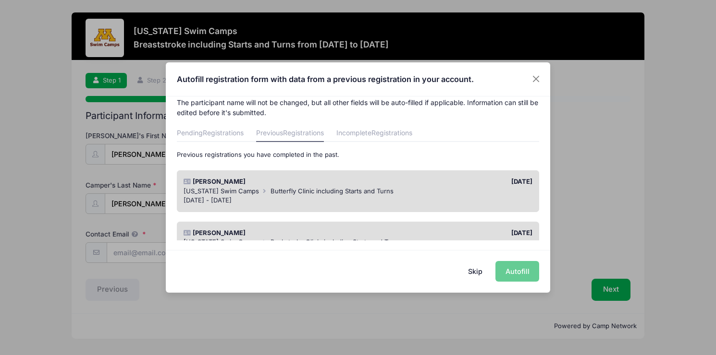
scroll to position [18, 0]
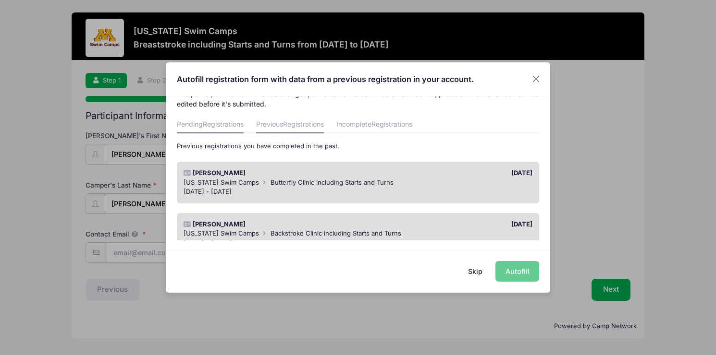
click at [243, 123] on span "Registrations" at bounding box center [223, 124] width 41 height 8
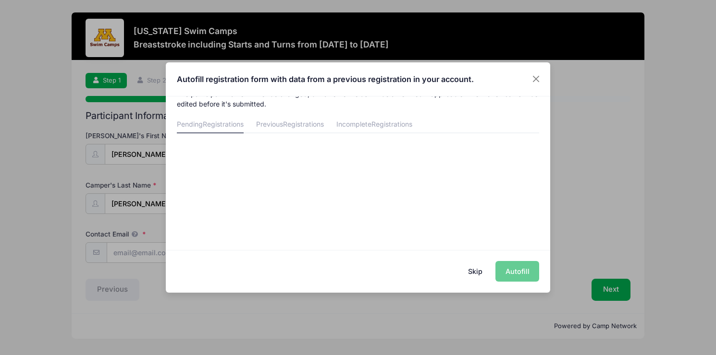
scroll to position [0, 0]
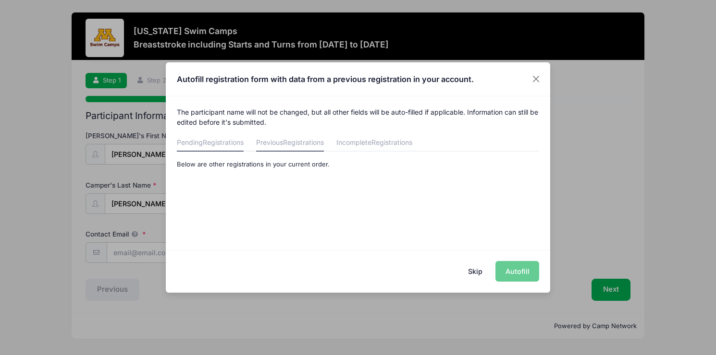
click at [298, 146] on span "Registrations" at bounding box center [303, 142] width 41 height 8
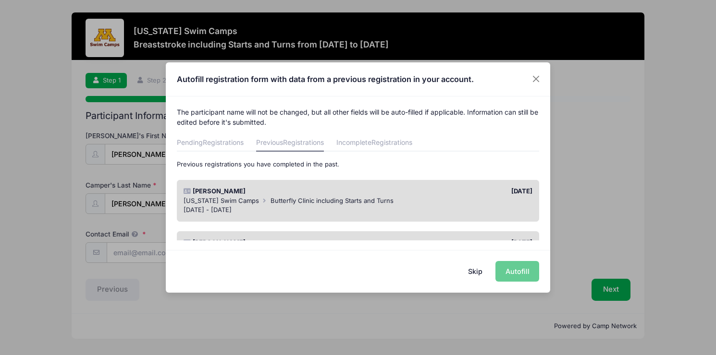
click at [273, 194] on div "[PERSON_NAME]" at bounding box center [268, 192] width 179 height 10
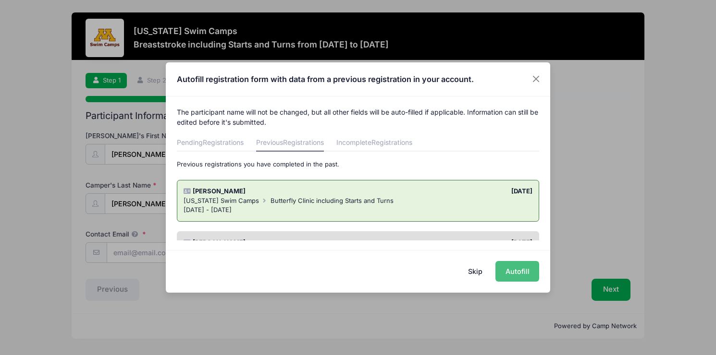
click at [522, 278] on button "Autofill" at bounding box center [517, 271] width 44 height 21
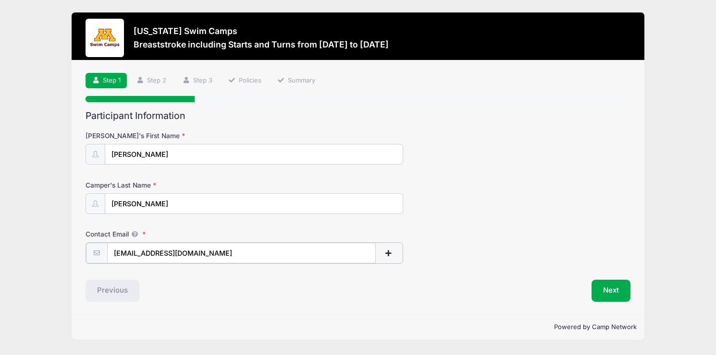
drag, startPoint x: 206, startPoint y: 253, endPoint x: 5, endPoint y: 252, distance: 200.8
click at [5, 252] on div "[US_STATE] Swim Camps Breaststroke including Starts and Turns from [DATE] to [D…" at bounding box center [358, 177] width 716 height 355
type input "[EMAIL_ADDRESS][PERSON_NAME][DOMAIN_NAME]"
click at [620, 290] on button "Next" at bounding box center [610, 290] width 39 height 22
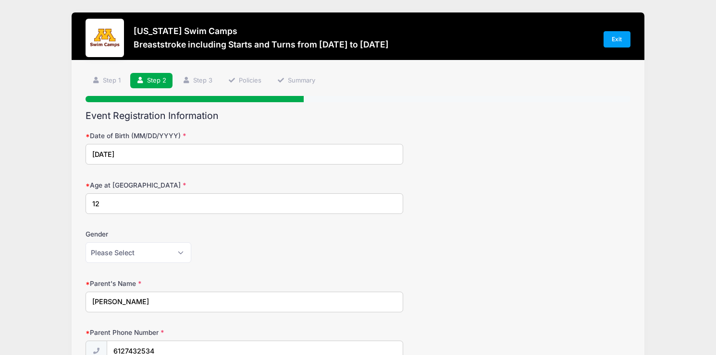
click at [113, 203] on input "12" at bounding box center [243, 204] width 317 height 21
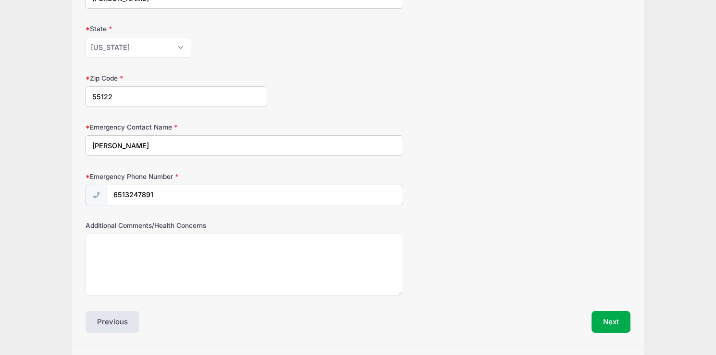
scroll to position [479, 0]
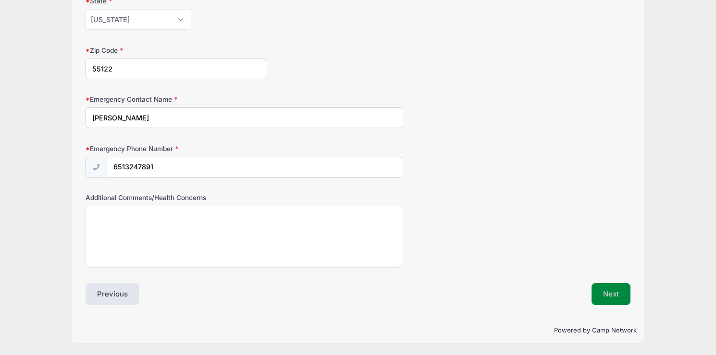
type input "14"
click at [617, 302] on button "Next" at bounding box center [610, 294] width 39 height 22
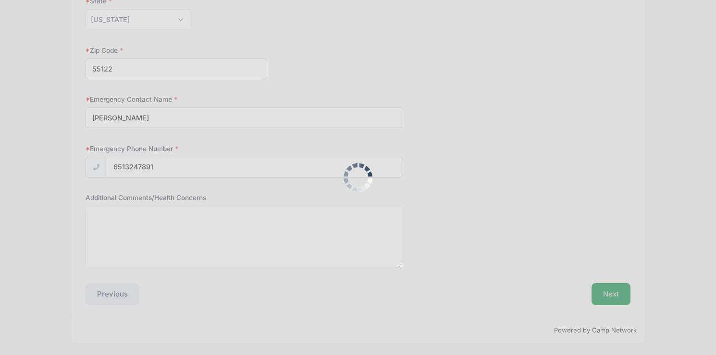
scroll to position [0, 0]
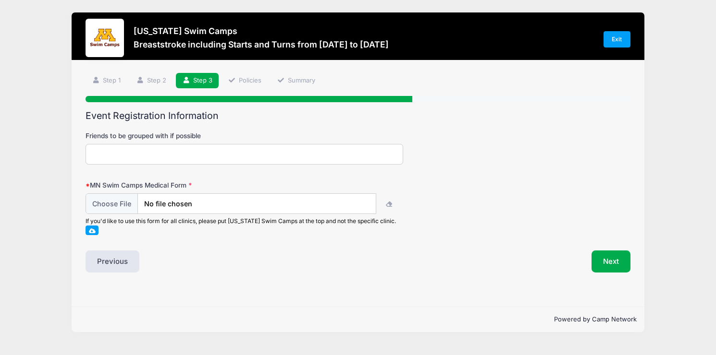
click at [142, 157] on input "Friends to be grouped with if possible" at bounding box center [243, 154] width 317 height 21
type input "[PERSON_NAME]"
click at [190, 199] on input "file" at bounding box center [231, 204] width 290 height 21
click at [214, 229] on div "If you'd like to use this form for all clinics, please put [US_STATE] Swim Camp…" at bounding box center [243, 226] width 317 height 18
click at [92, 230] on span at bounding box center [92, 230] width 7 height 5
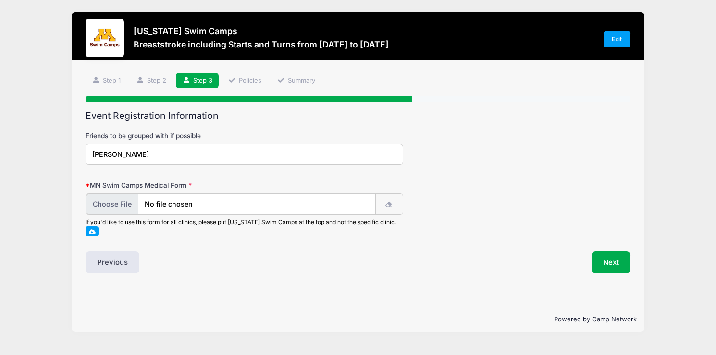
click at [124, 205] on input "file" at bounding box center [231, 204] width 290 height 21
type input "C:\fakepath\Hazel_UoM_Swim_Medical.pdf"
click at [616, 266] on button "Next" at bounding box center [610, 262] width 39 height 22
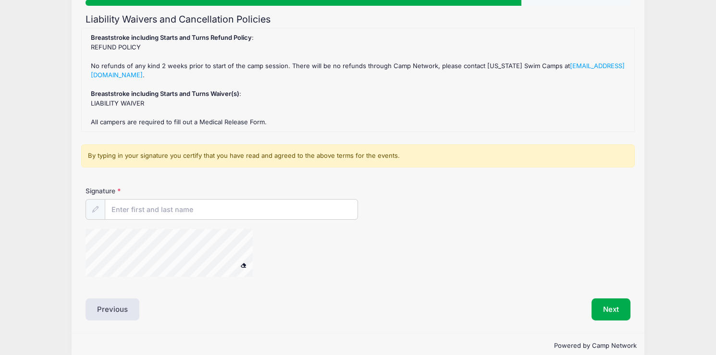
scroll to position [111, 0]
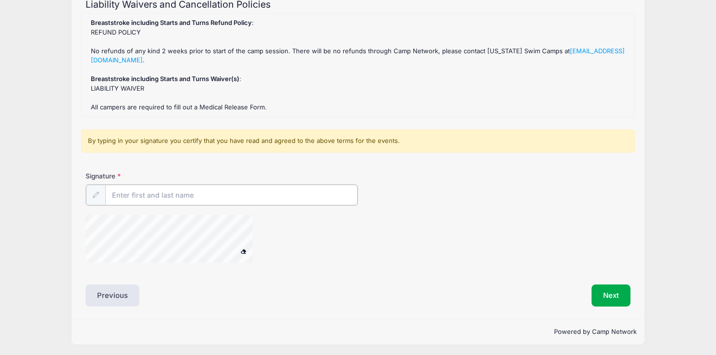
click at [172, 196] on input "Signature" at bounding box center [231, 195] width 252 height 21
click at [265, 242] on div at bounding box center [181, 240] width 192 height 51
type input "[PERSON_NAME]"
click at [608, 289] on button "Next" at bounding box center [610, 295] width 39 height 22
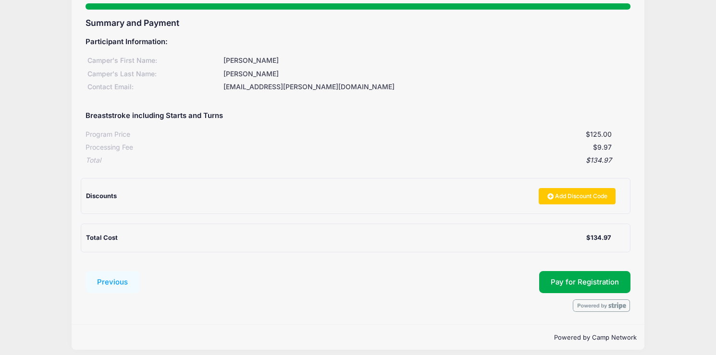
scroll to position [100, 0]
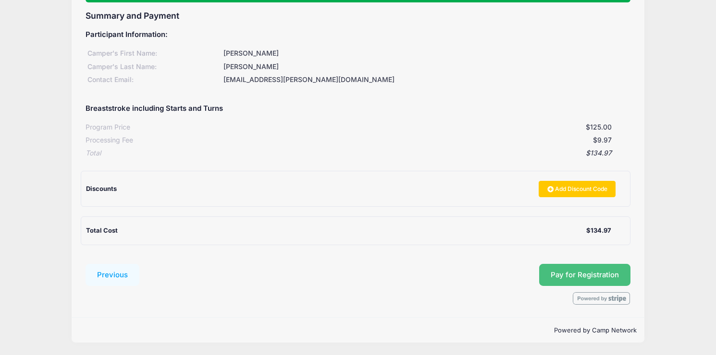
click at [577, 274] on span "Pay for Registration" at bounding box center [584, 275] width 68 height 9
